Goal: Information Seeking & Learning: Compare options

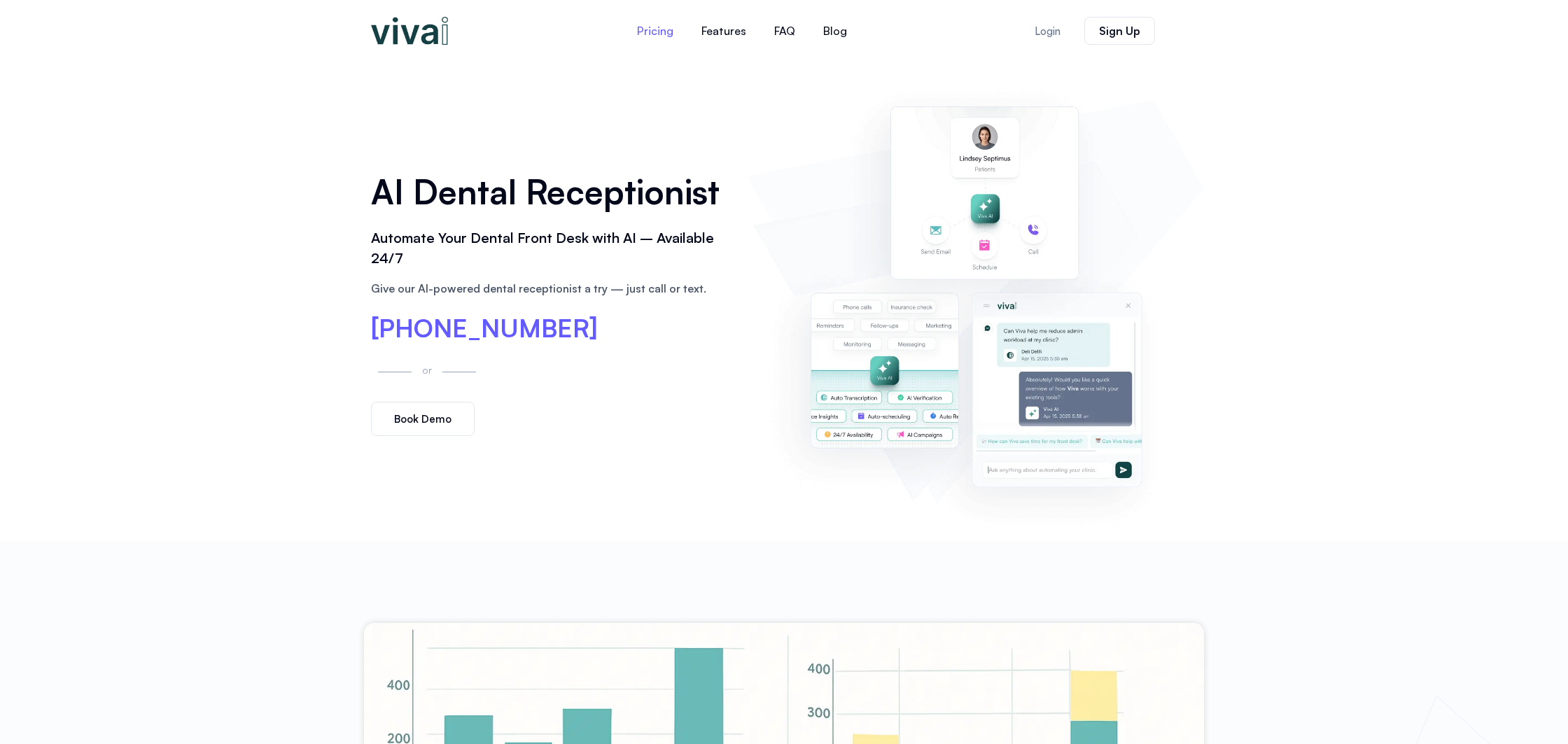
click at [655, 27] on link "Pricing" at bounding box center [655, 31] width 64 height 34
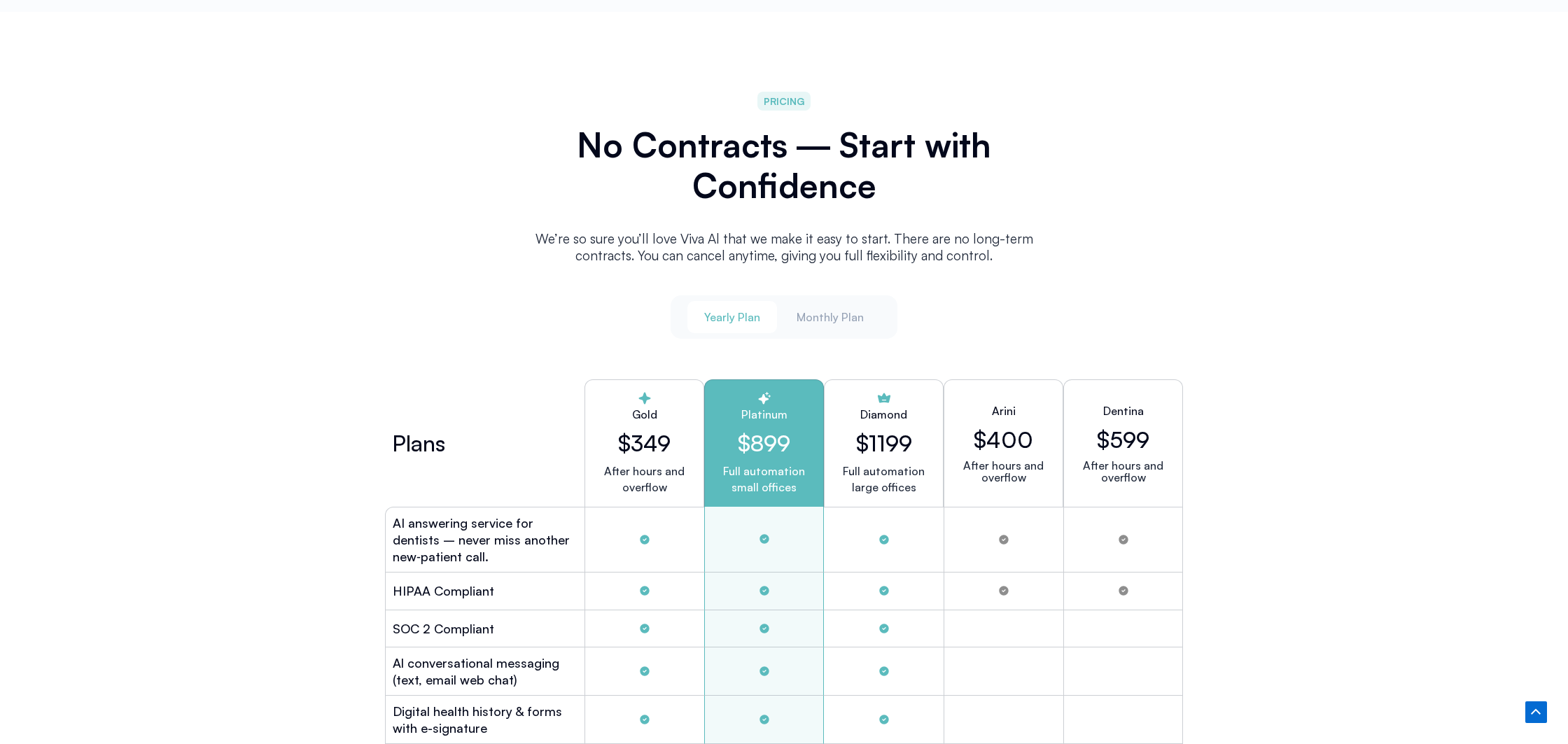
scroll to position [3518, 0]
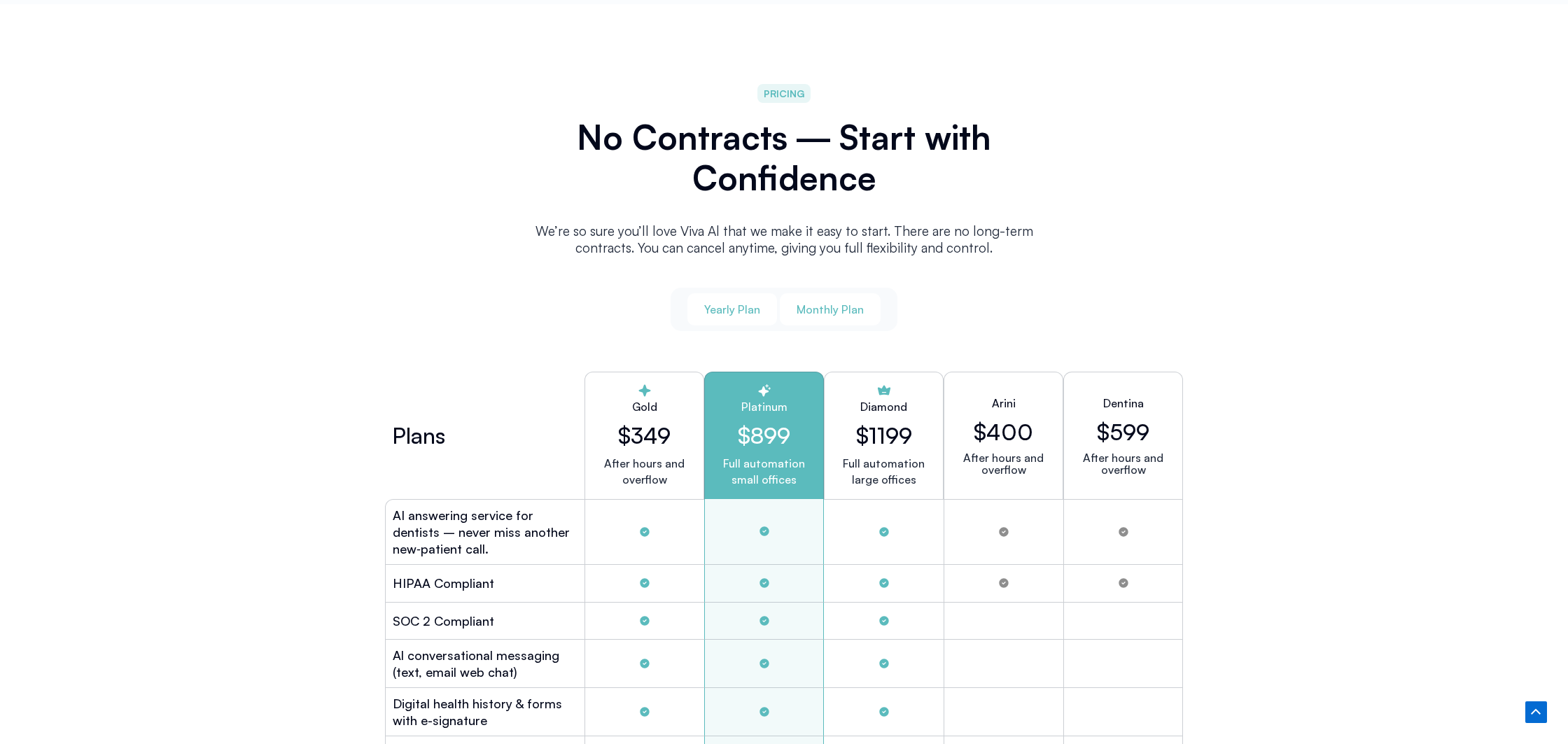
click at [811, 304] on span "Monthly Plan" at bounding box center [830, 310] width 67 height 16
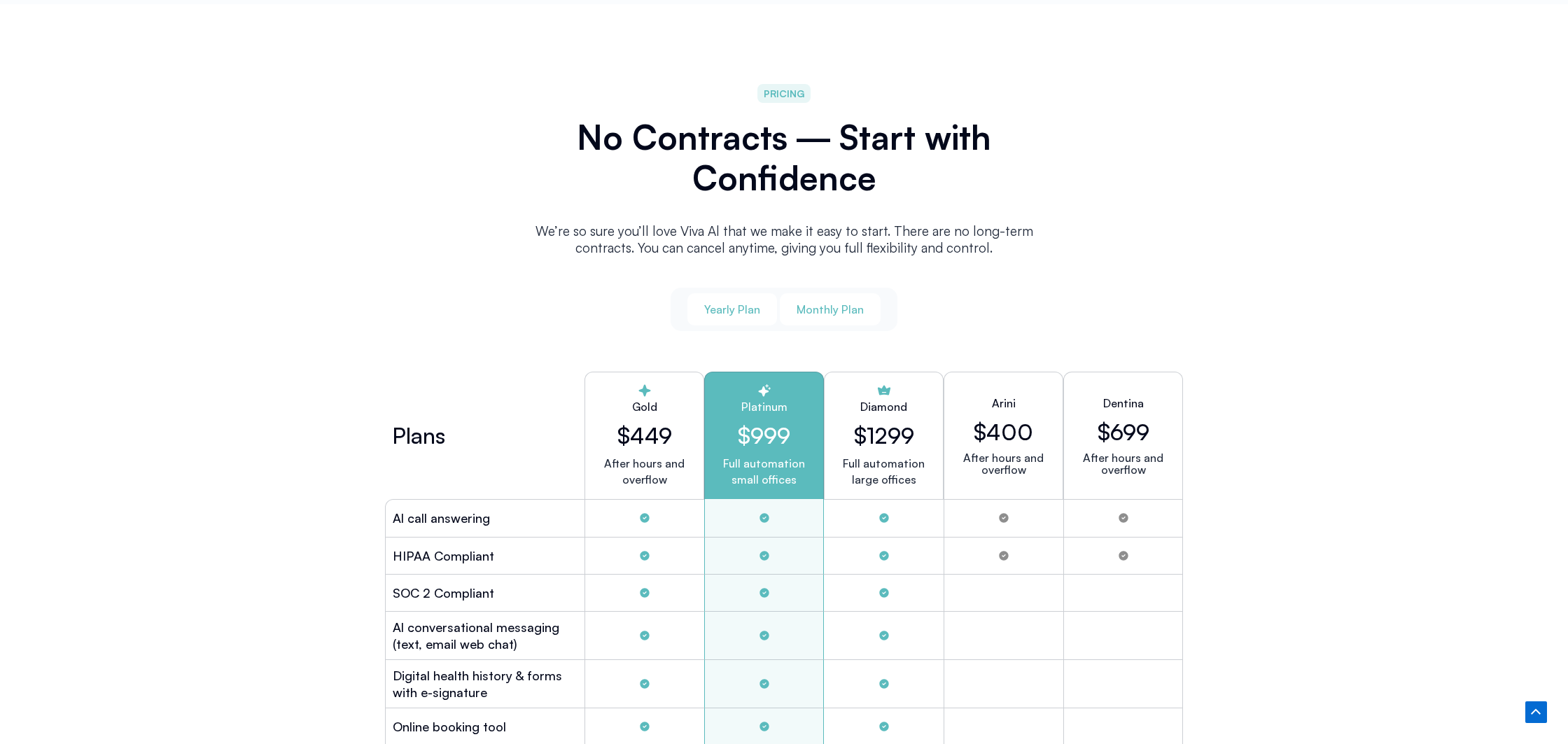
click at [753, 305] on span "Yearly Plan" at bounding box center [732, 310] width 56 height 16
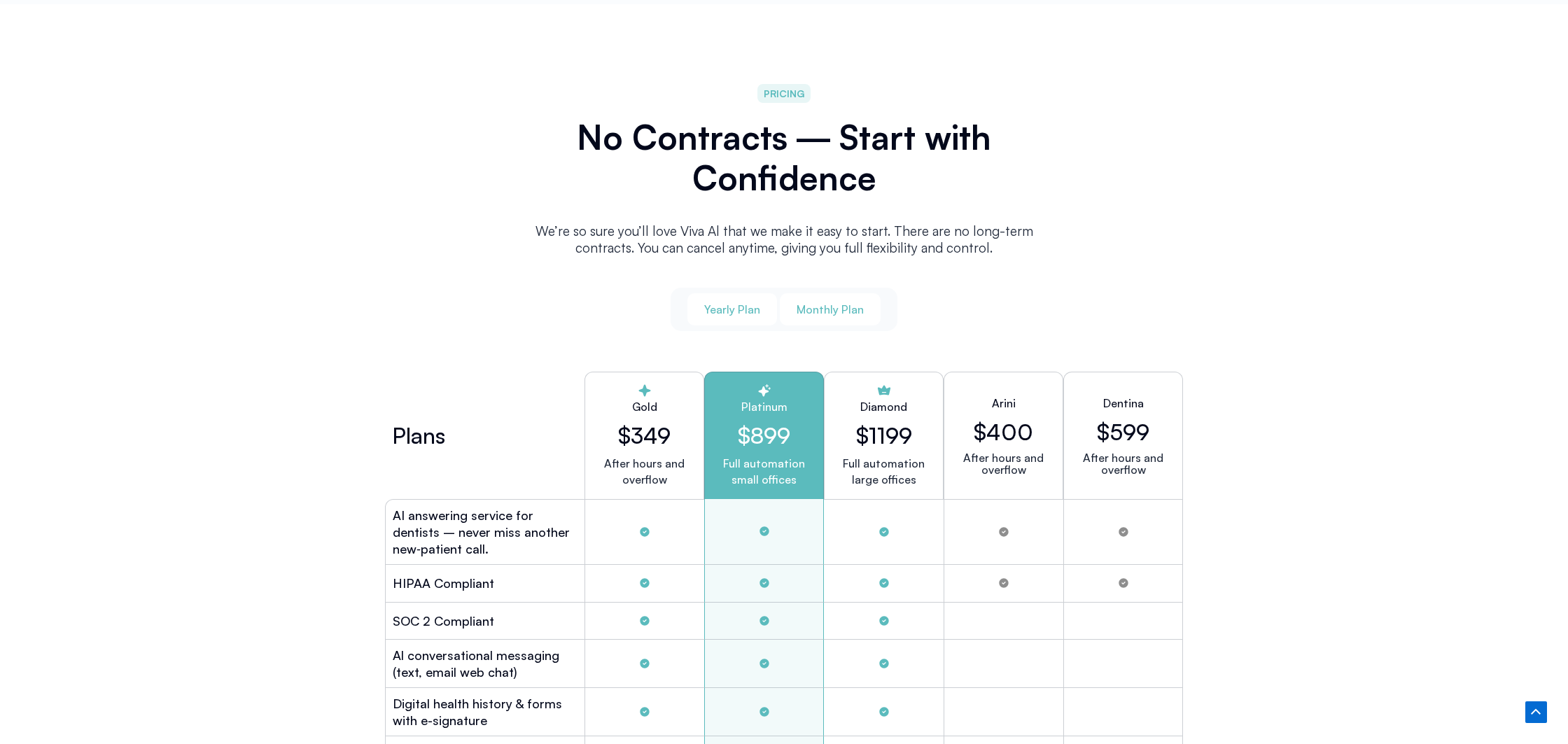
click at [806, 307] on span "Monthly Plan" at bounding box center [830, 310] width 67 height 16
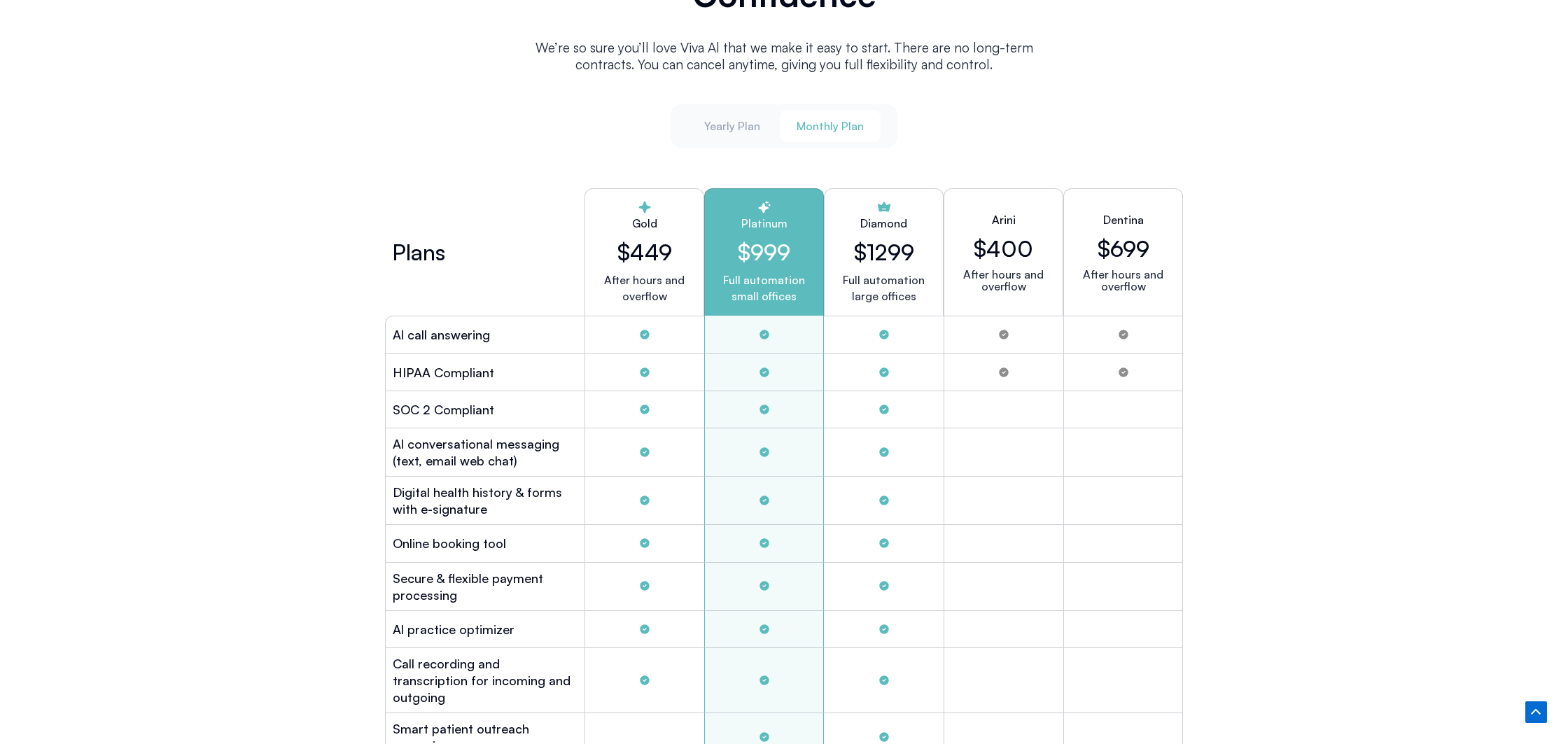
scroll to position [3709, 0]
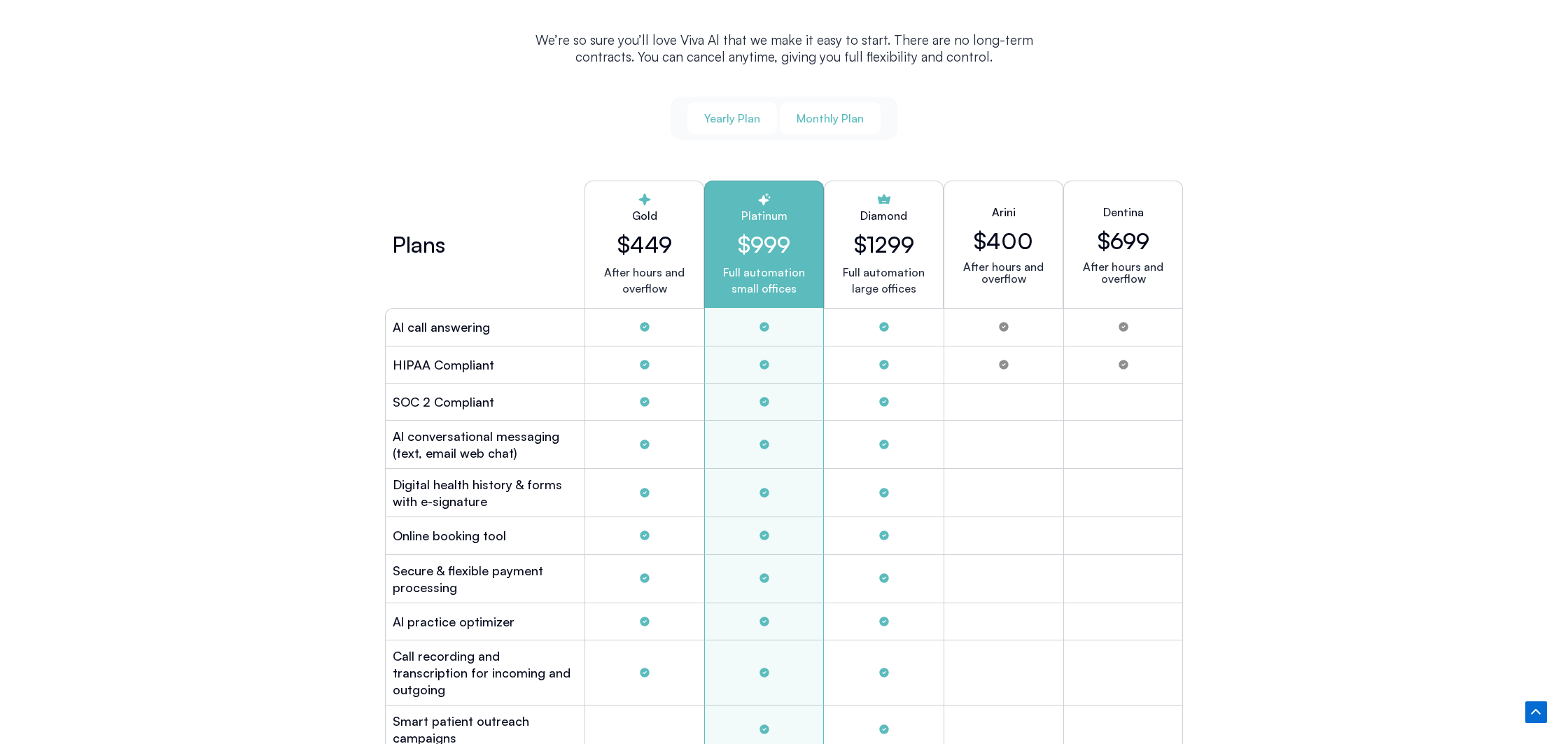
click at [724, 115] on span "Yearly Plan" at bounding box center [732, 119] width 56 height 16
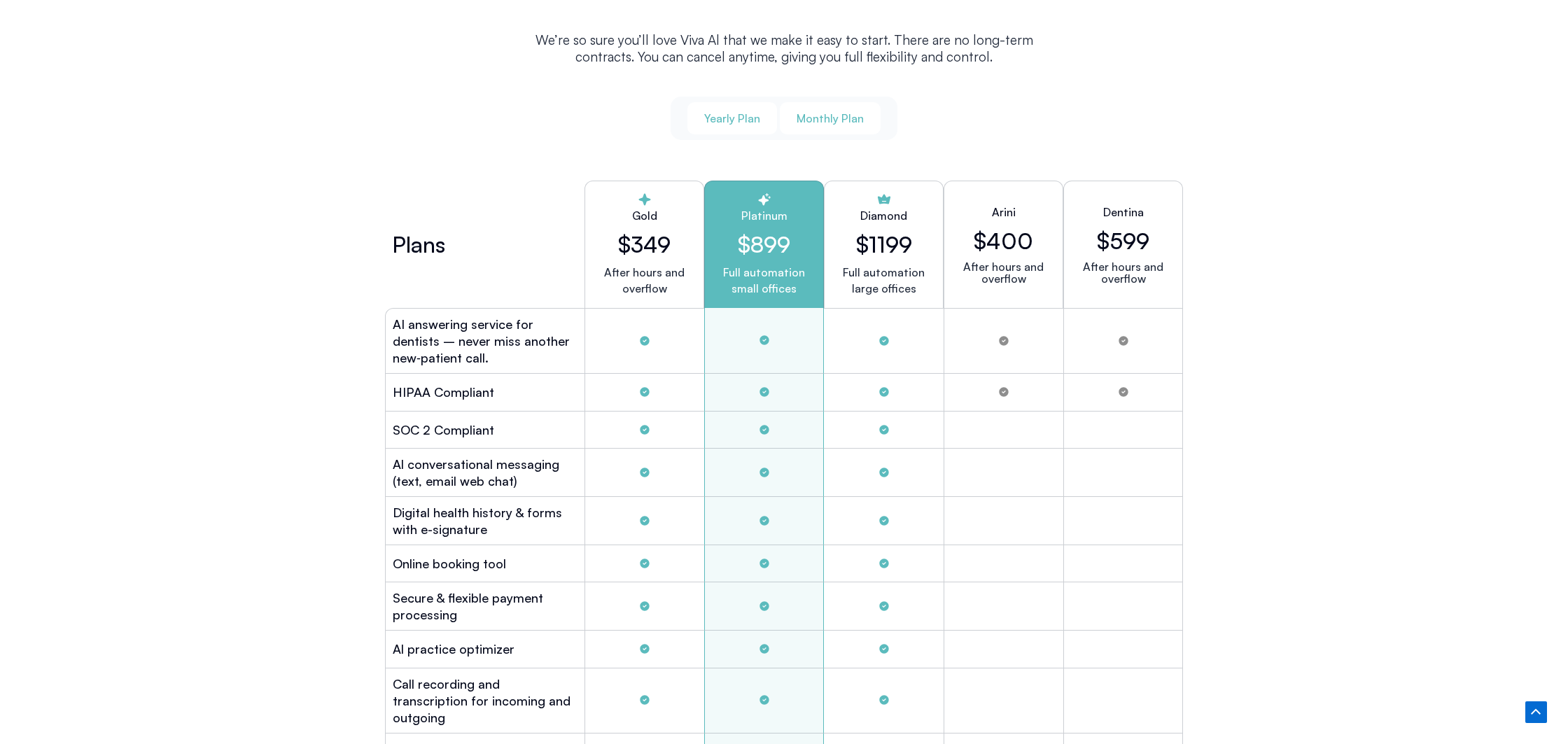
click at [849, 118] on span "Monthly Plan" at bounding box center [830, 119] width 67 height 16
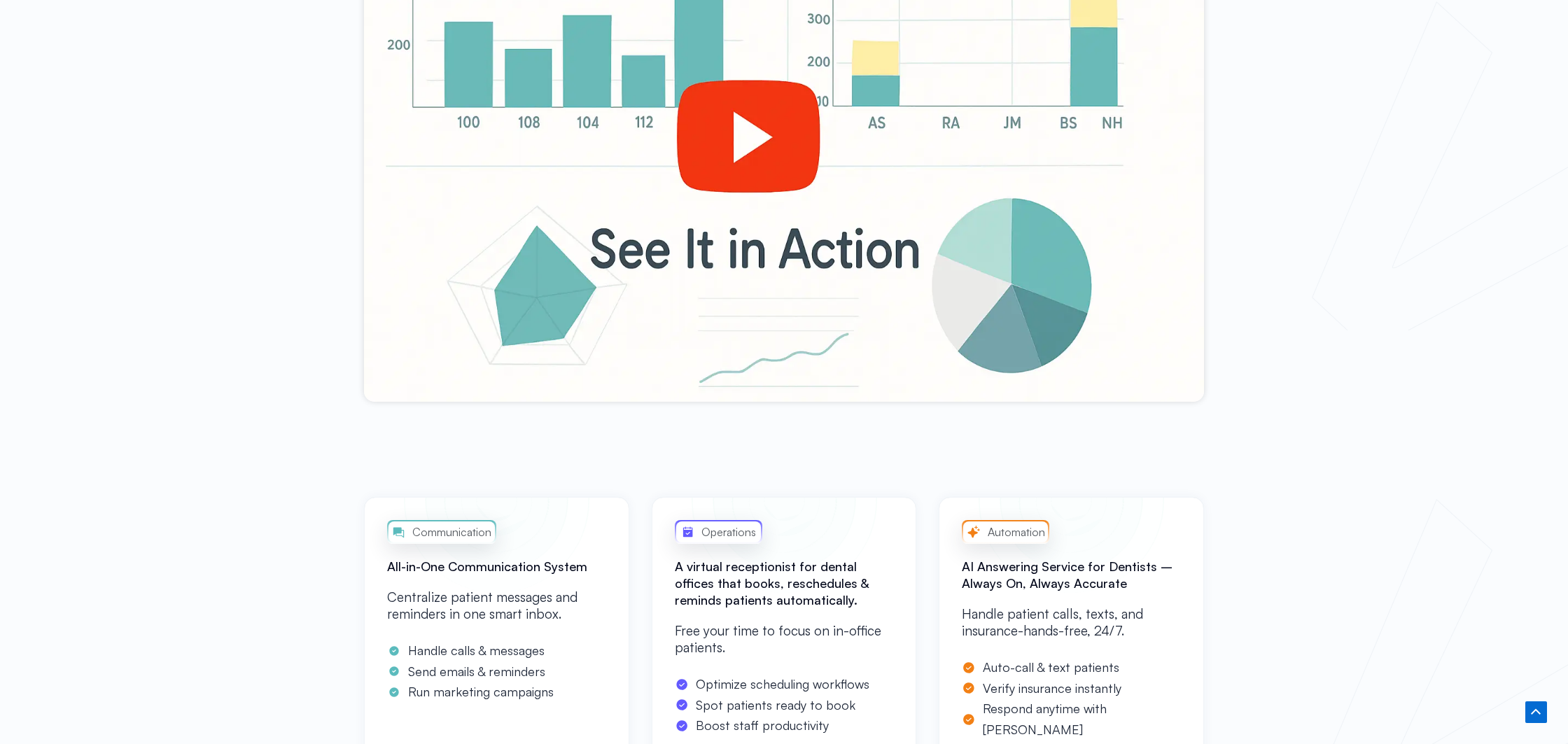
scroll to position [0, 0]
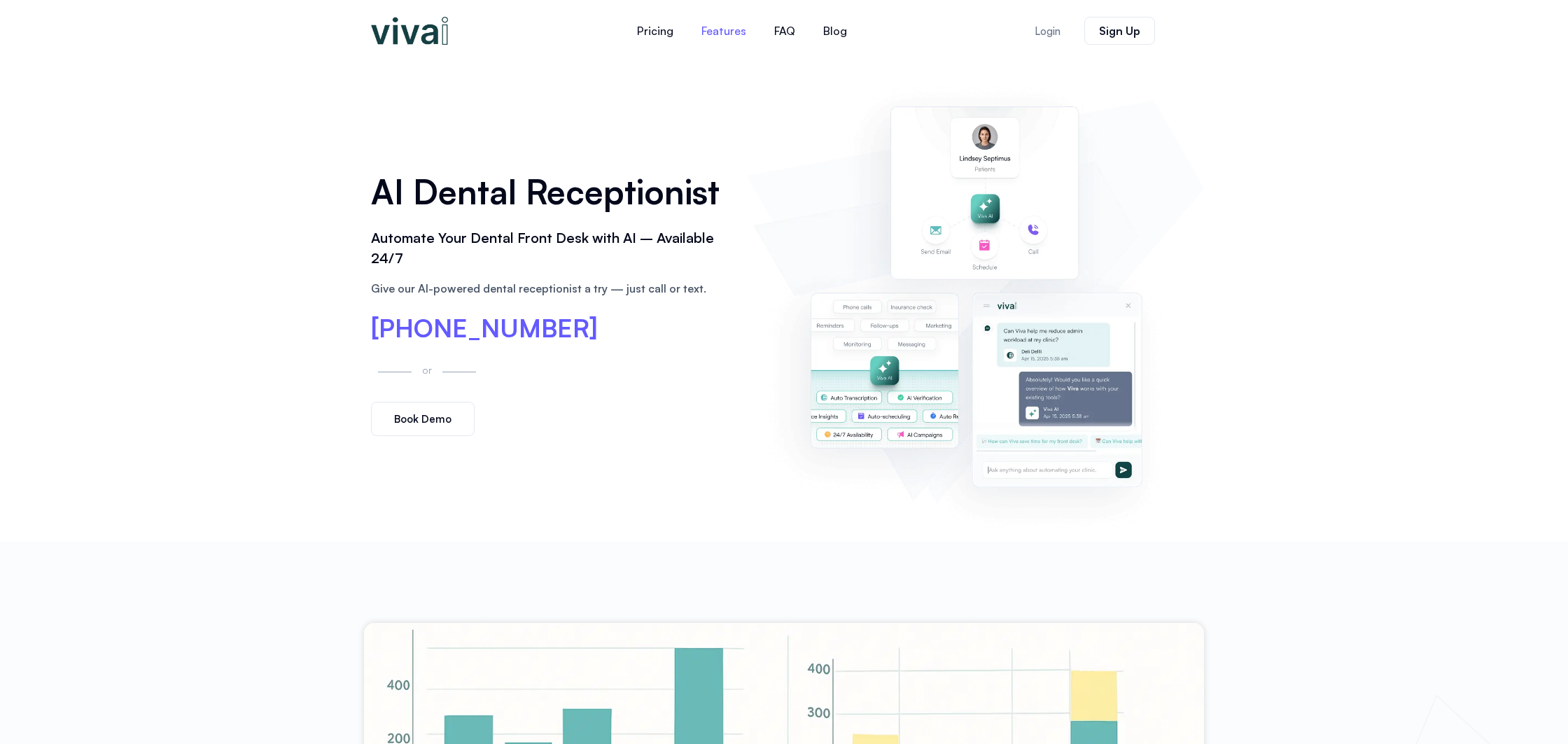
click at [719, 29] on link "Features" at bounding box center [724, 31] width 73 height 34
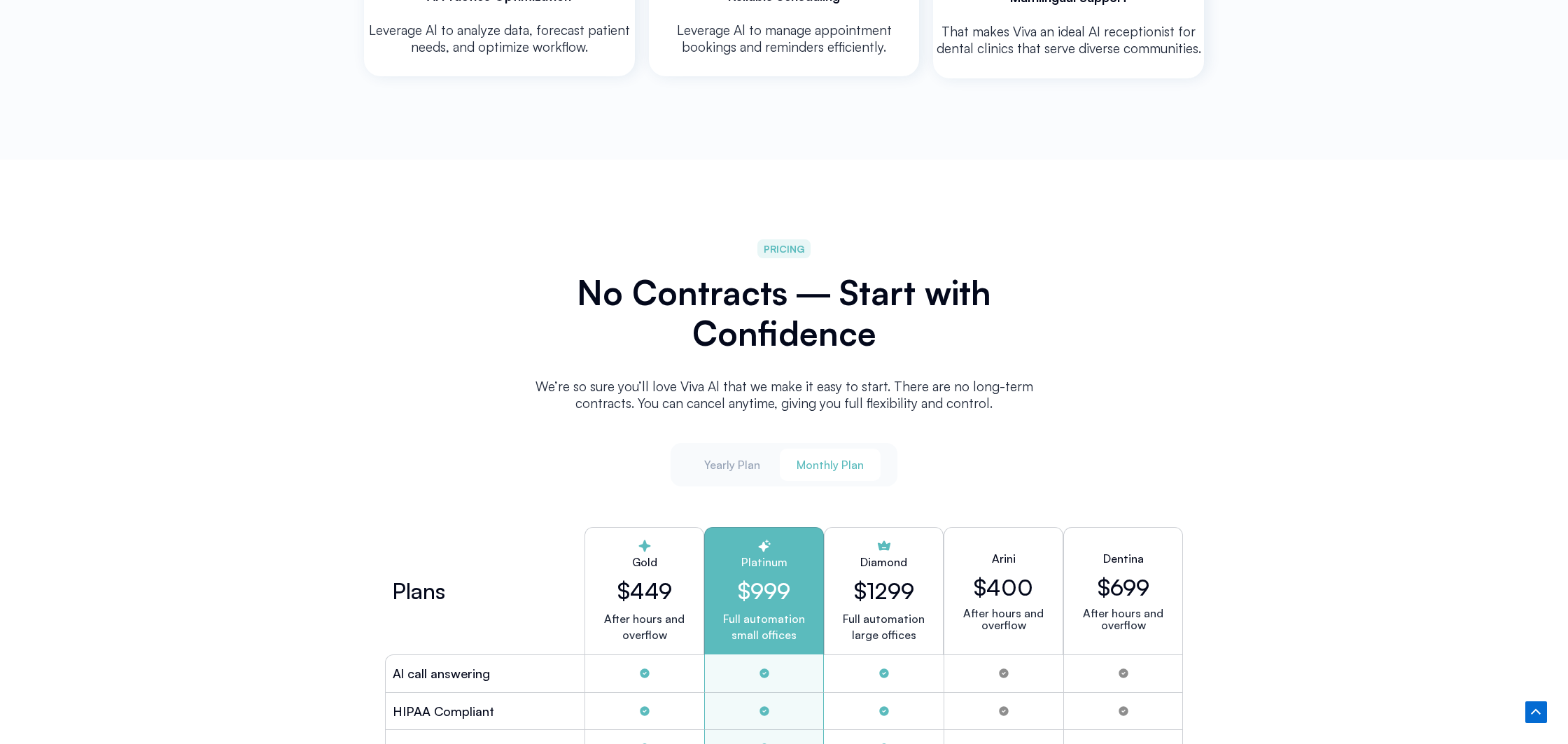
scroll to position [3366, 0]
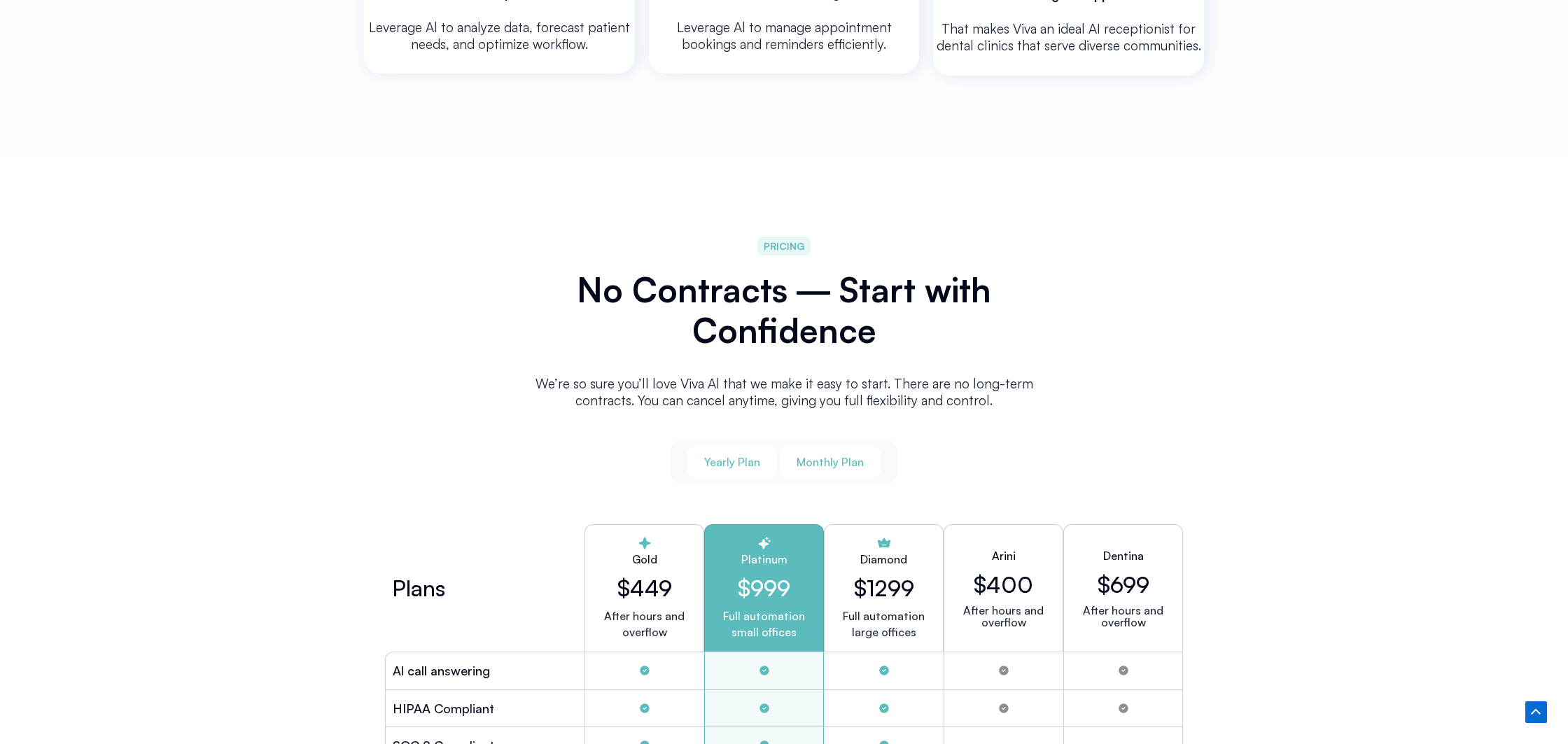
click at [737, 461] on span "Yearly Plan" at bounding box center [732, 462] width 56 height 16
click at [812, 456] on span "Monthly Plan" at bounding box center [830, 462] width 67 height 16
click at [732, 455] on span "Yearly Plan" at bounding box center [732, 462] width 56 height 16
click at [807, 455] on span "Monthly Plan" at bounding box center [830, 462] width 67 height 16
click at [731, 456] on span "Yearly Plan" at bounding box center [732, 462] width 56 height 16
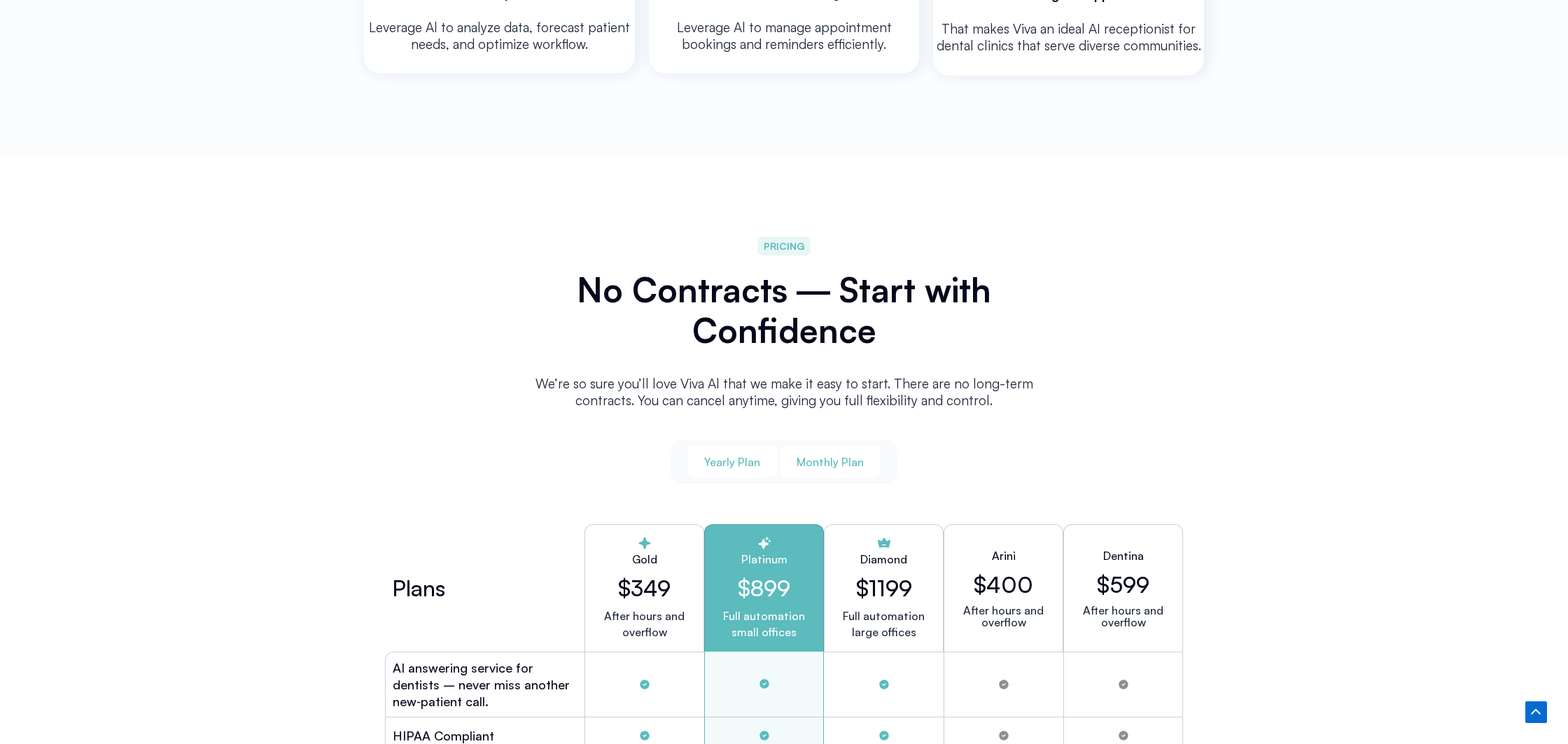
click at [846, 454] on span "Monthly Plan" at bounding box center [830, 462] width 67 height 16
click at [749, 455] on span "Yearly Plan" at bounding box center [732, 462] width 56 height 16
click at [783, 238] on span "PRICING" at bounding box center [784, 246] width 42 height 16
click at [749, 454] on span "Yearly Plan" at bounding box center [732, 462] width 56 height 16
click at [819, 458] on span "Monthly Plan" at bounding box center [830, 462] width 67 height 16
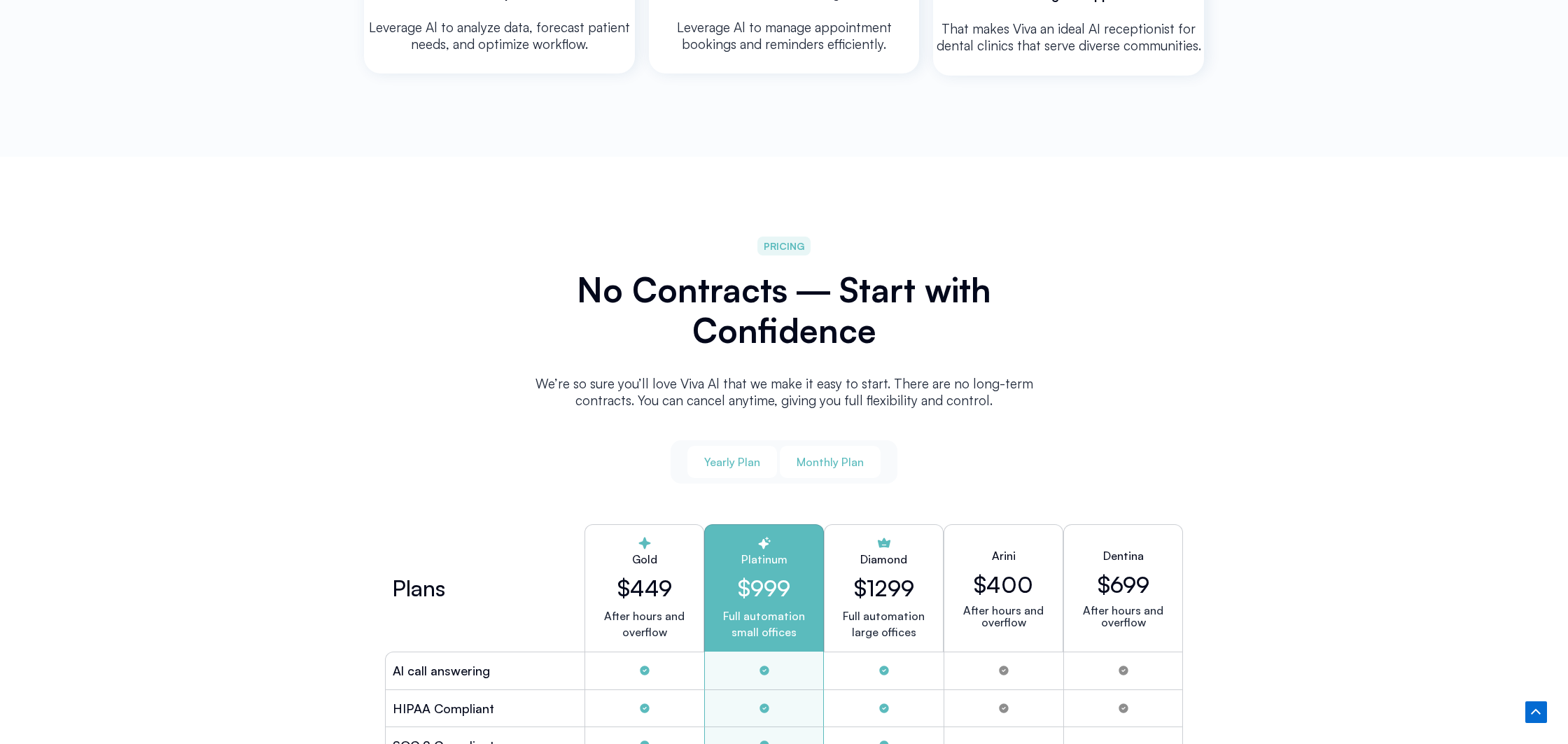
click at [747, 459] on span "Yearly Plan" at bounding box center [732, 462] width 56 height 16
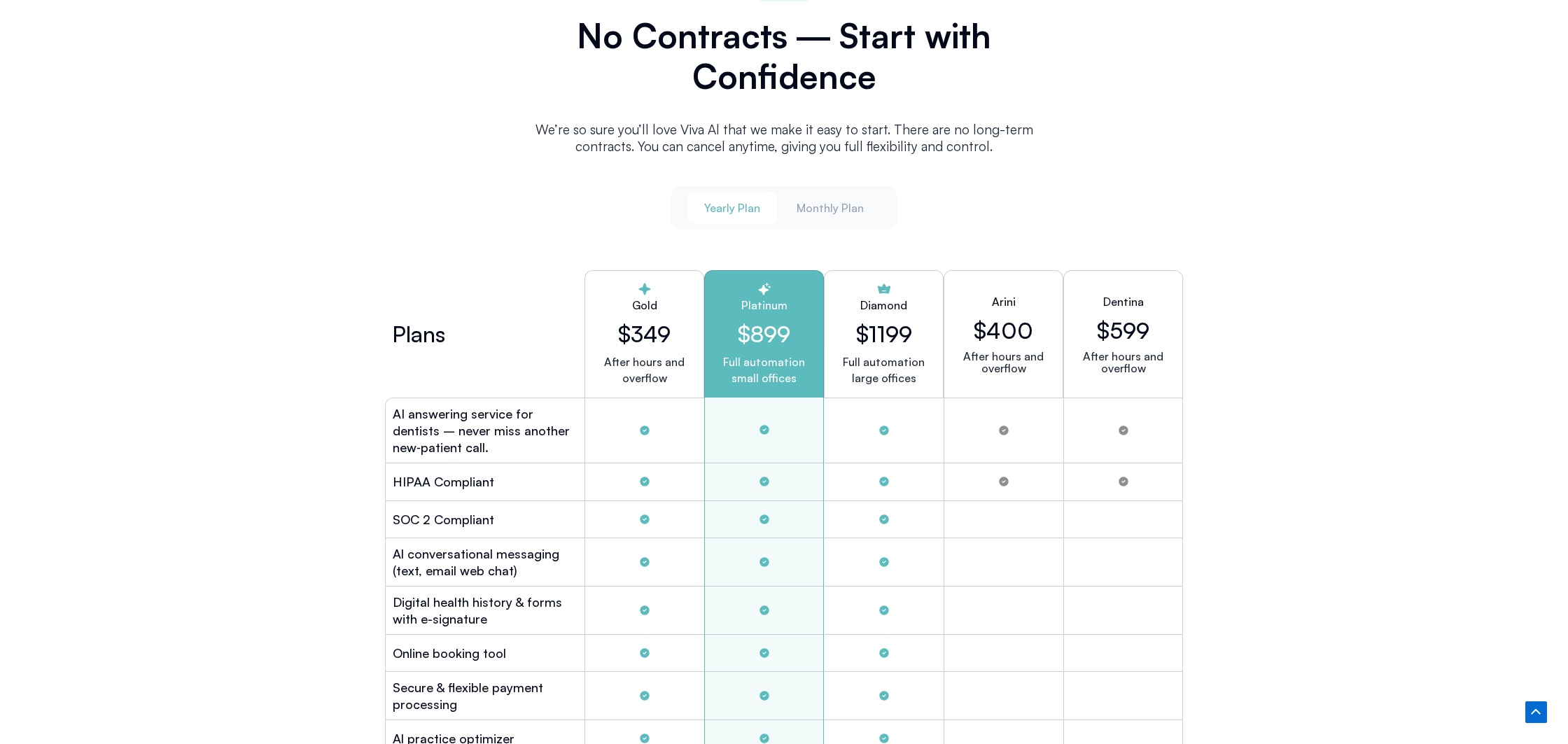
scroll to position [3611, 0]
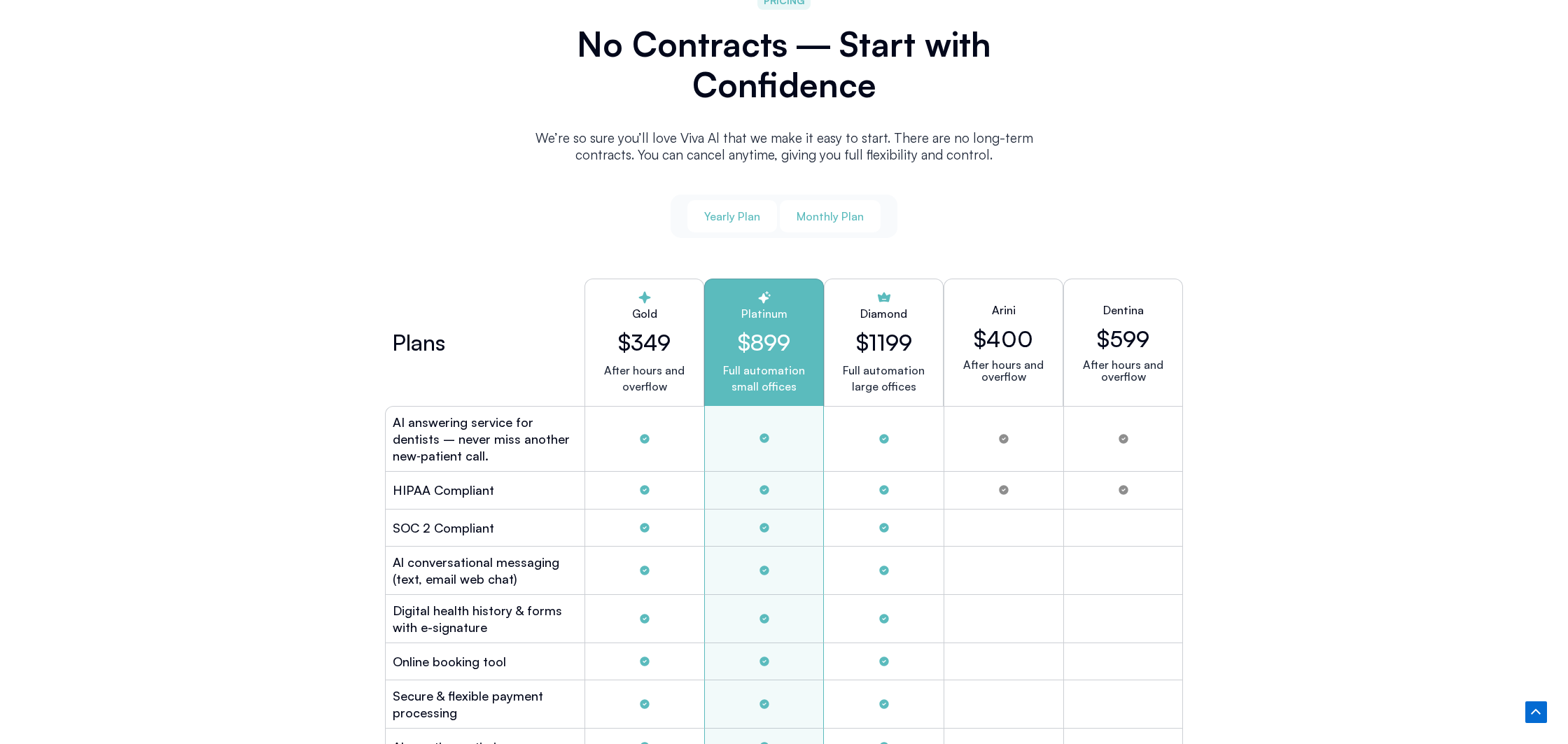
click at [836, 215] on span "Monthly Plan" at bounding box center [830, 217] width 67 height 16
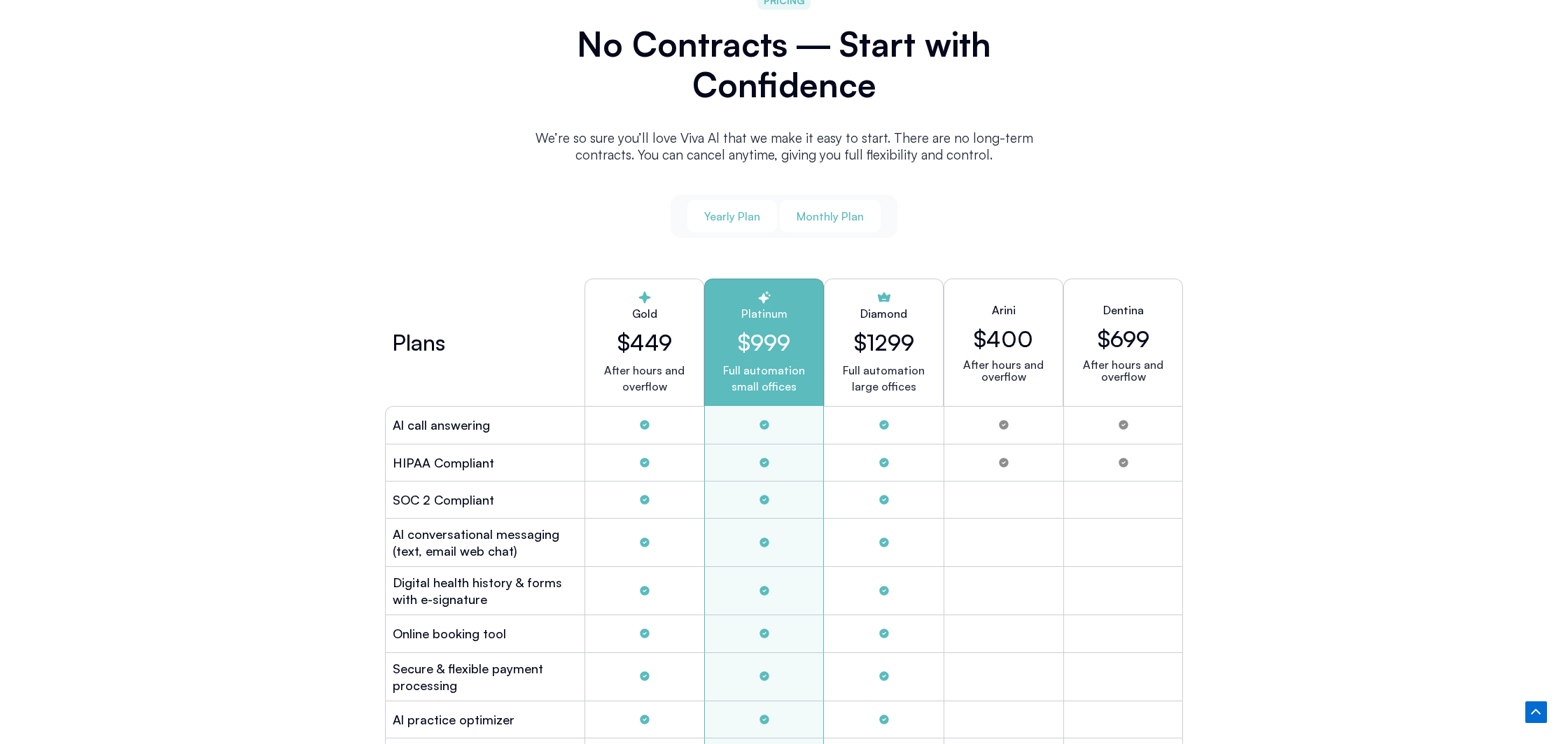
click at [730, 209] on span "Yearly Plan" at bounding box center [732, 217] width 56 height 16
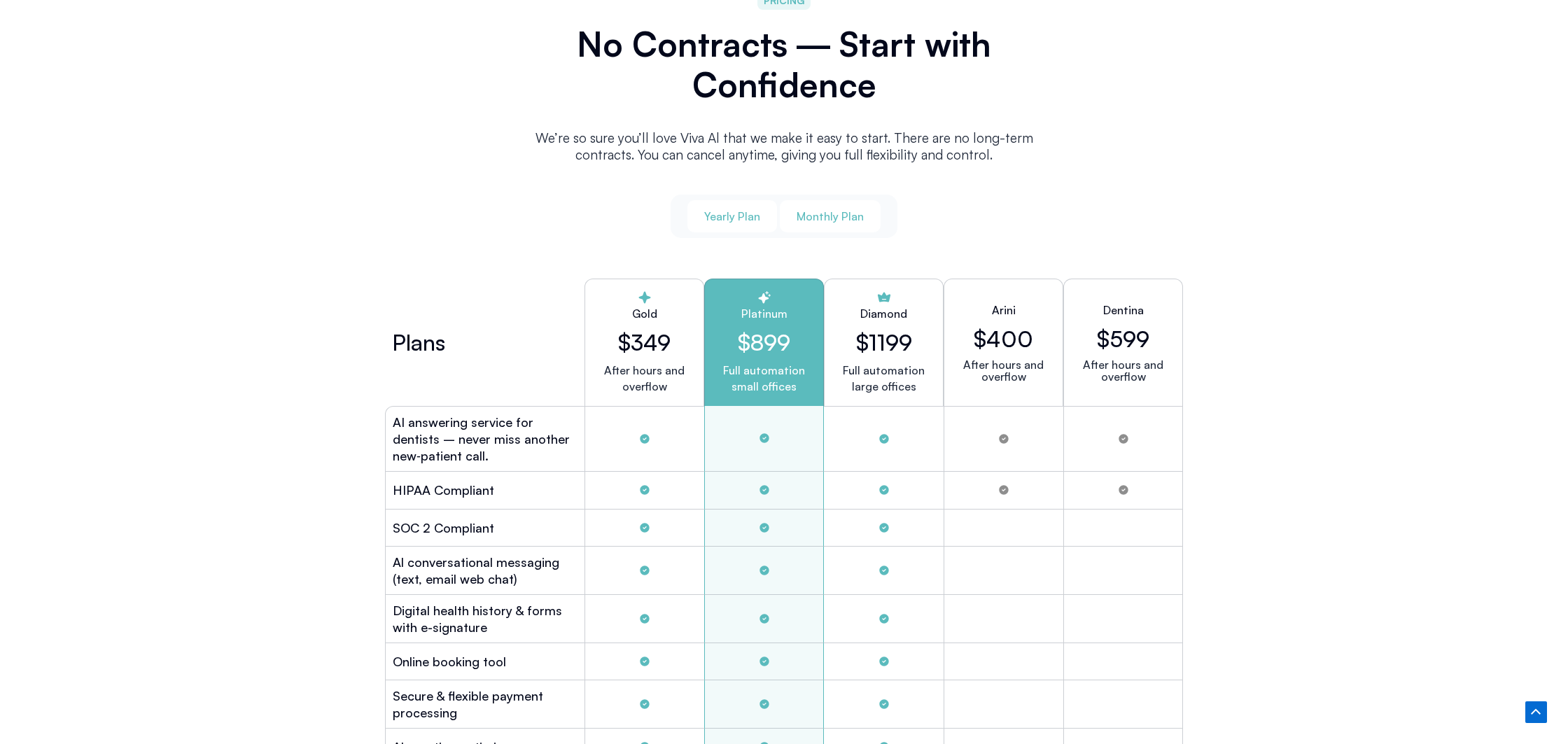
click at [802, 209] on span "Monthly Plan" at bounding box center [830, 217] width 67 height 16
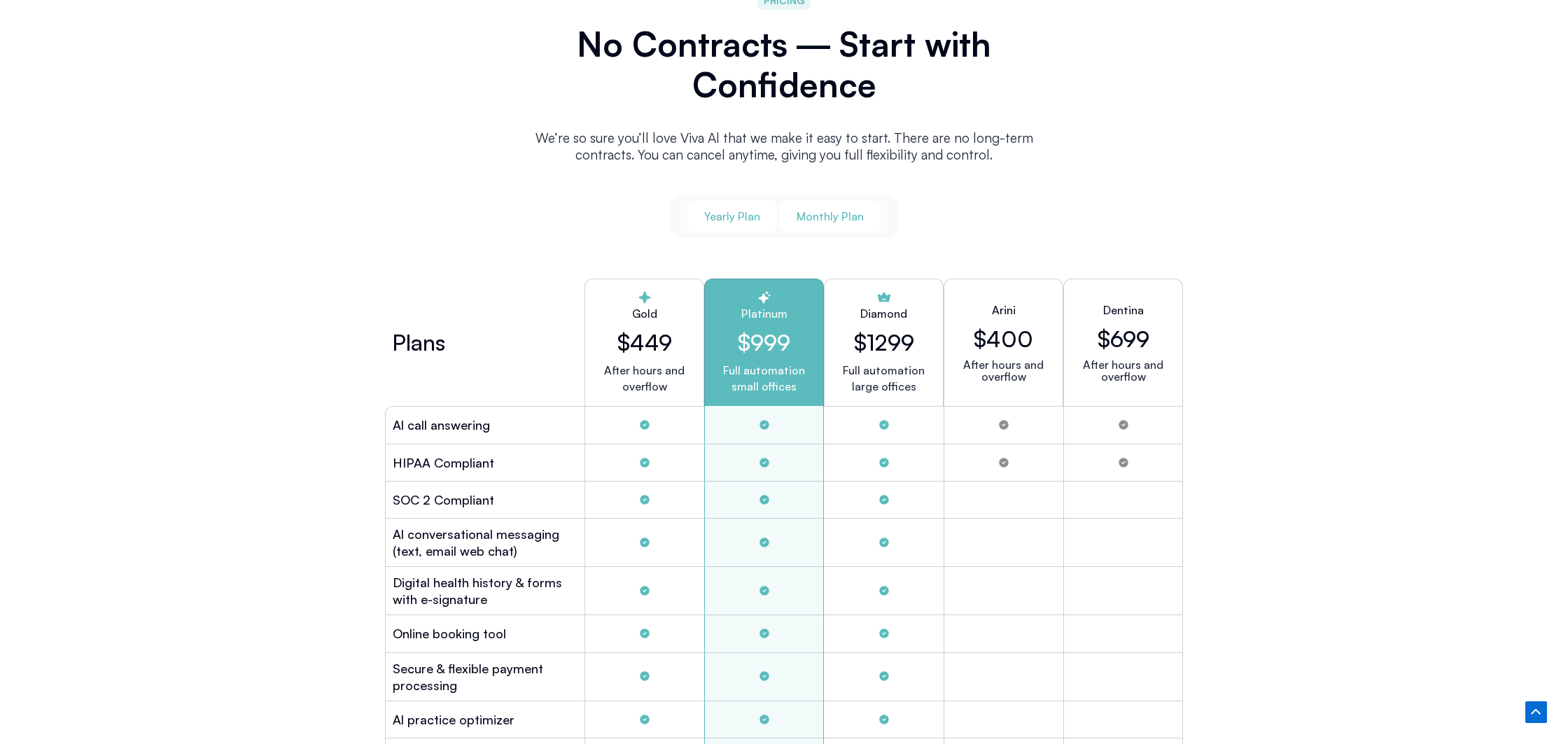
click at [723, 210] on span "Yearly Plan" at bounding box center [732, 217] width 56 height 16
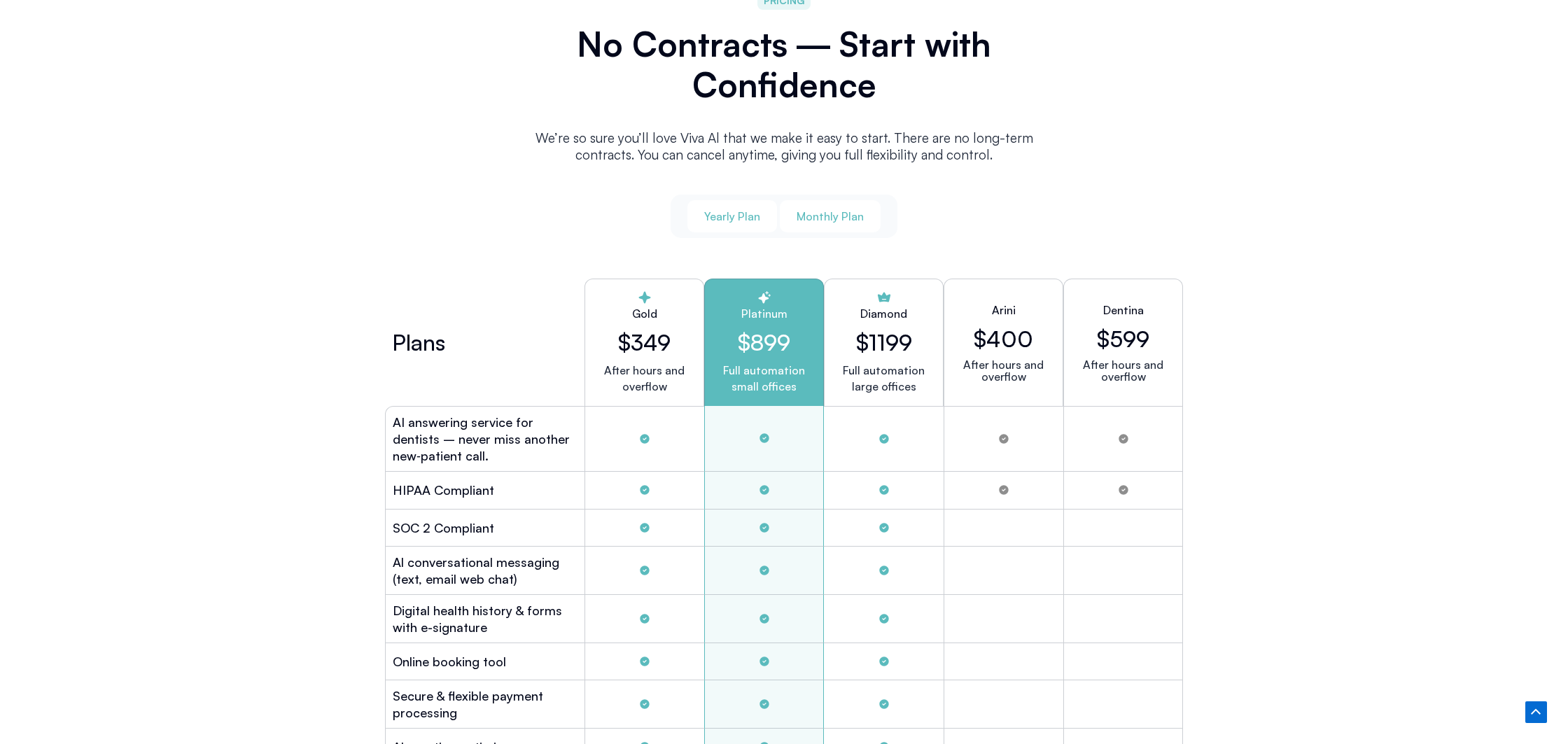
click at [821, 209] on span "Monthly Plan" at bounding box center [830, 217] width 67 height 16
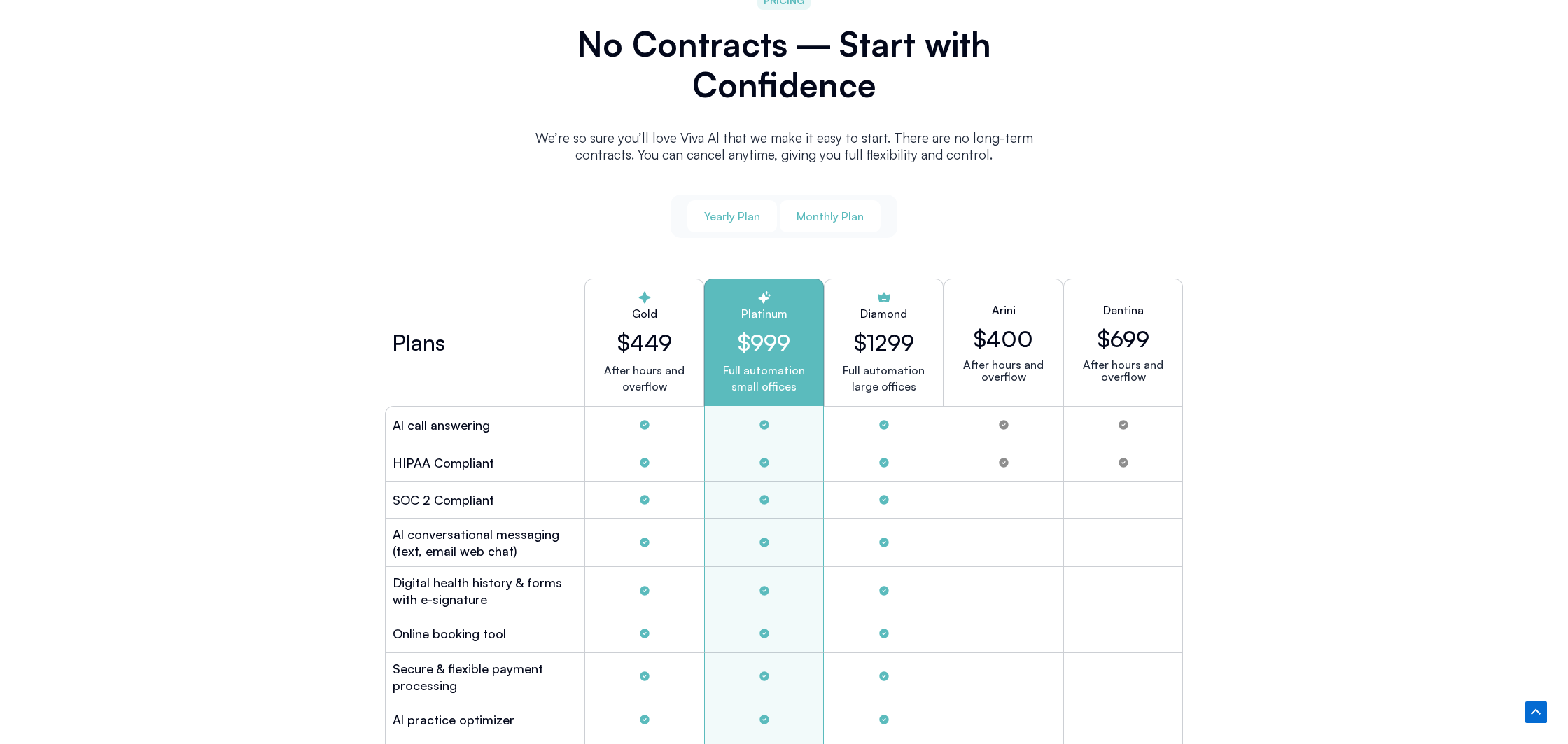
click at [735, 209] on span "Yearly Plan" at bounding box center [732, 217] width 56 height 16
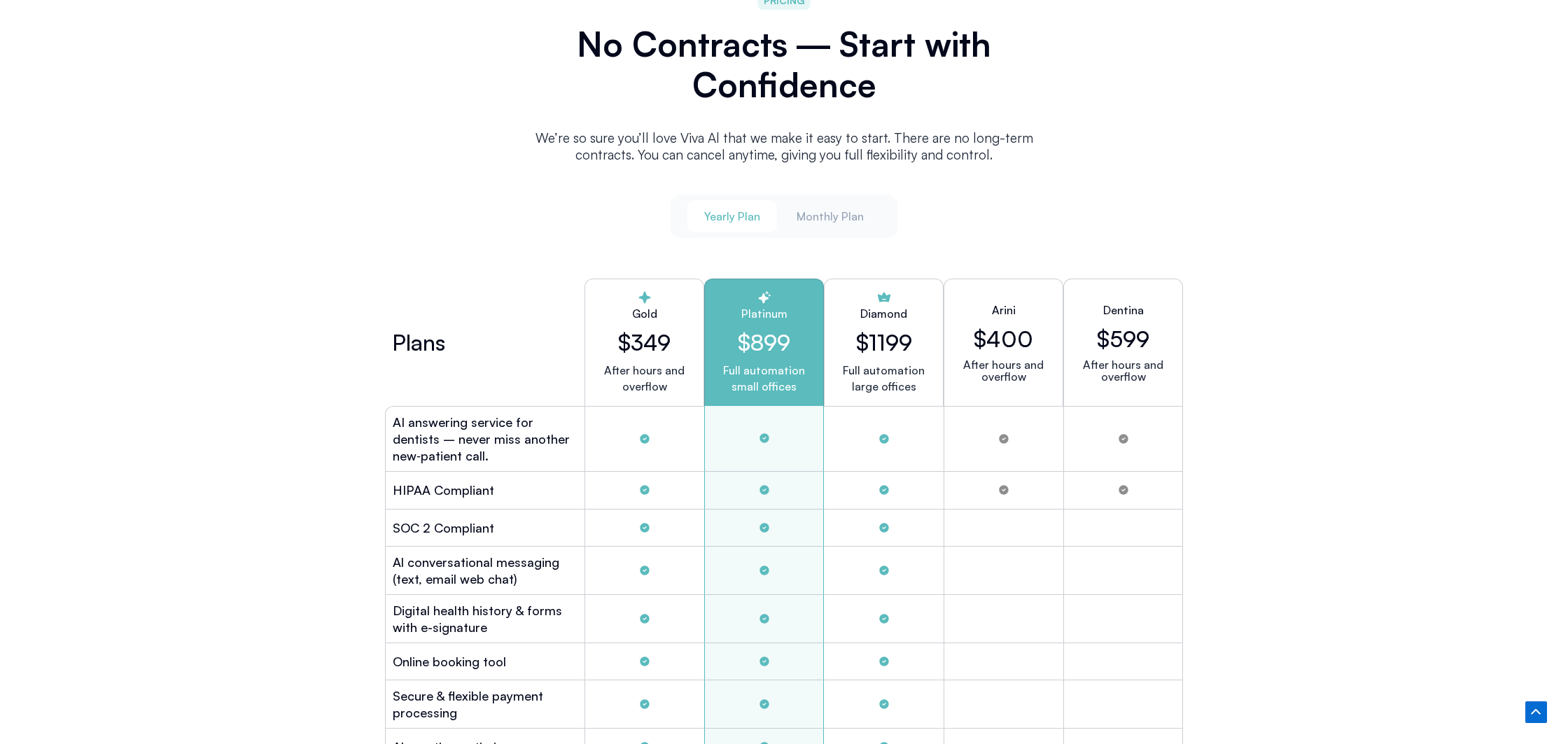
click at [757, 329] on h2 "$899" at bounding box center [764, 342] width 96 height 27
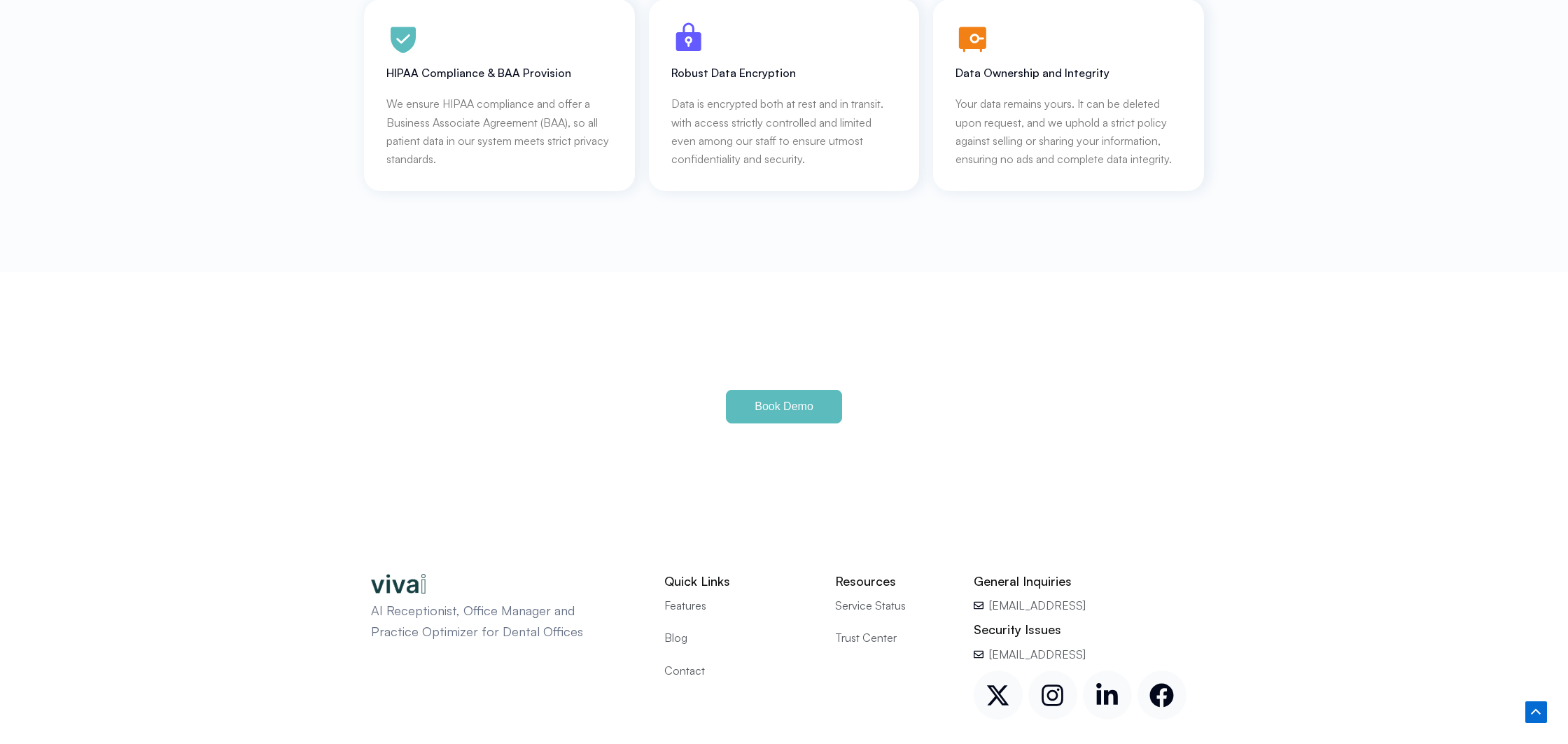
scroll to position [6424, 0]
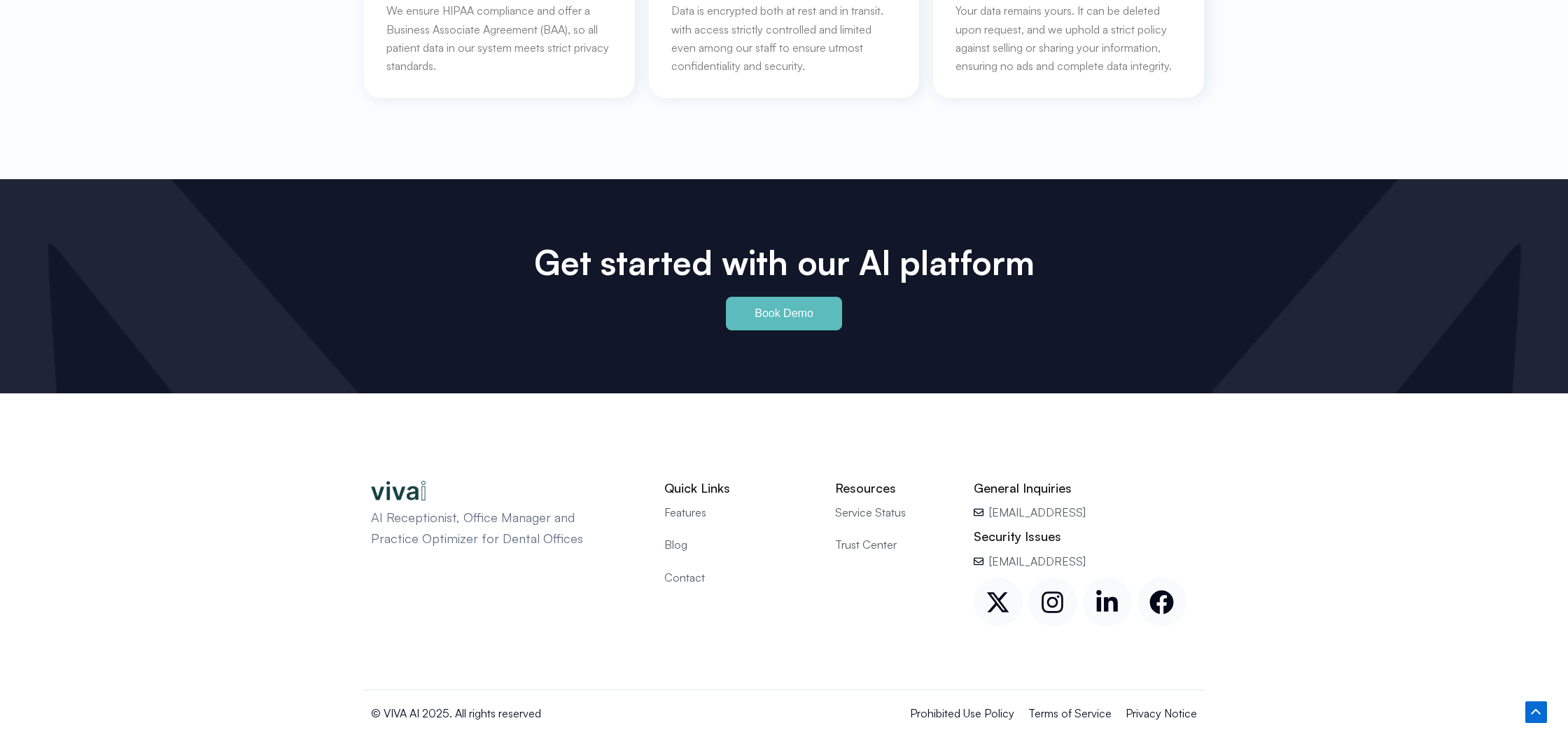
click at [509, 704] on p "© VIVA AI 2025. All rights reserved" at bounding box center [552, 713] width 363 height 18
click at [1537, 713] on icon at bounding box center [1535, 713] width 17 height 6
click at [670, 535] on span "Blog" at bounding box center [676, 544] width 23 height 18
